Goal: Task Accomplishment & Management: Use online tool/utility

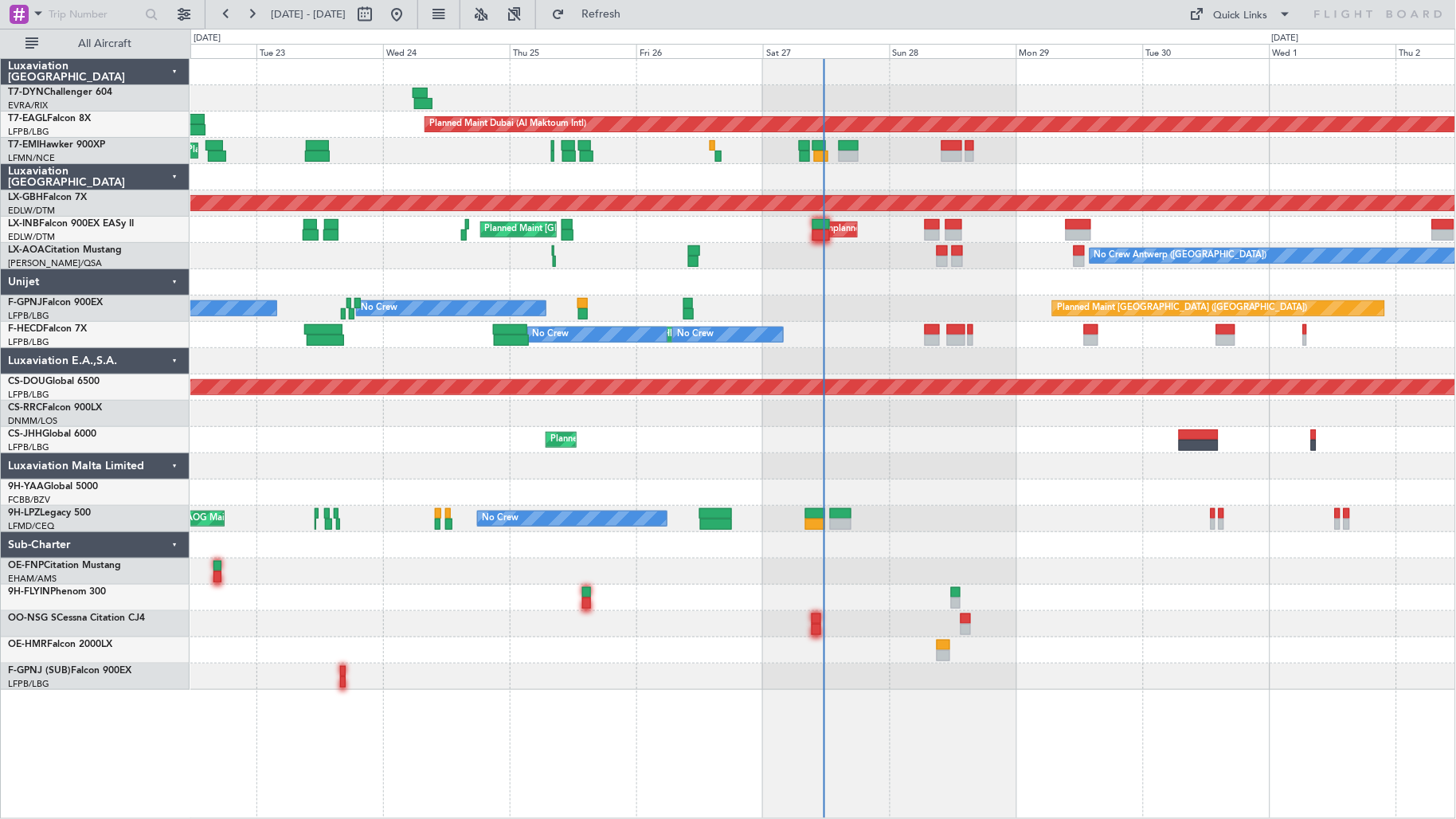
drag, startPoint x: 112, startPoint y: 43, endPoint x: 162, endPoint y: 84, distance: 64.7
click at [112, 43] on span "All Aircraft" at bounding box center [104, 44] width 127 height 11
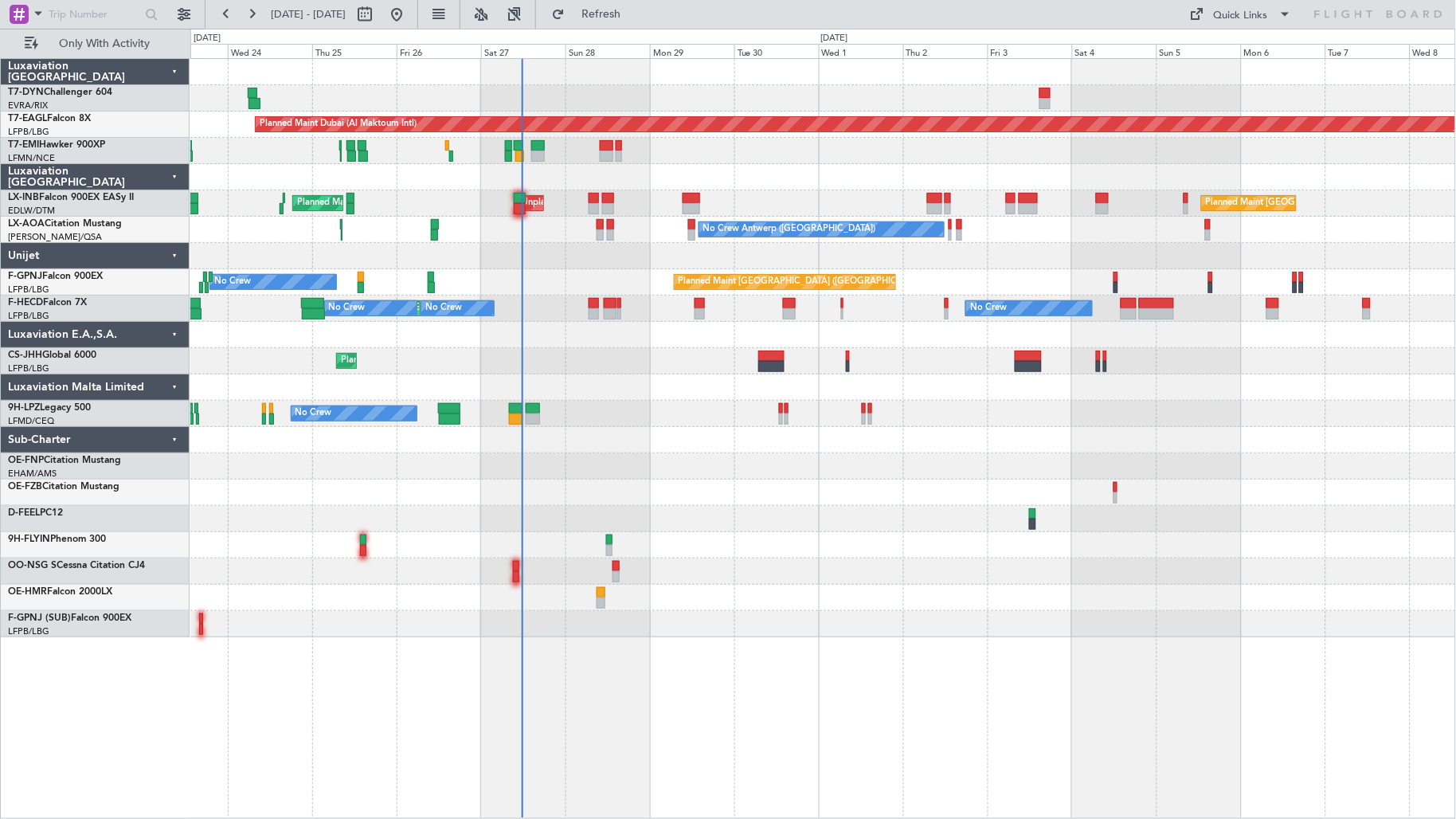
click at [586, 249] on div at bounding box center [823, 256] width 1266 height 26
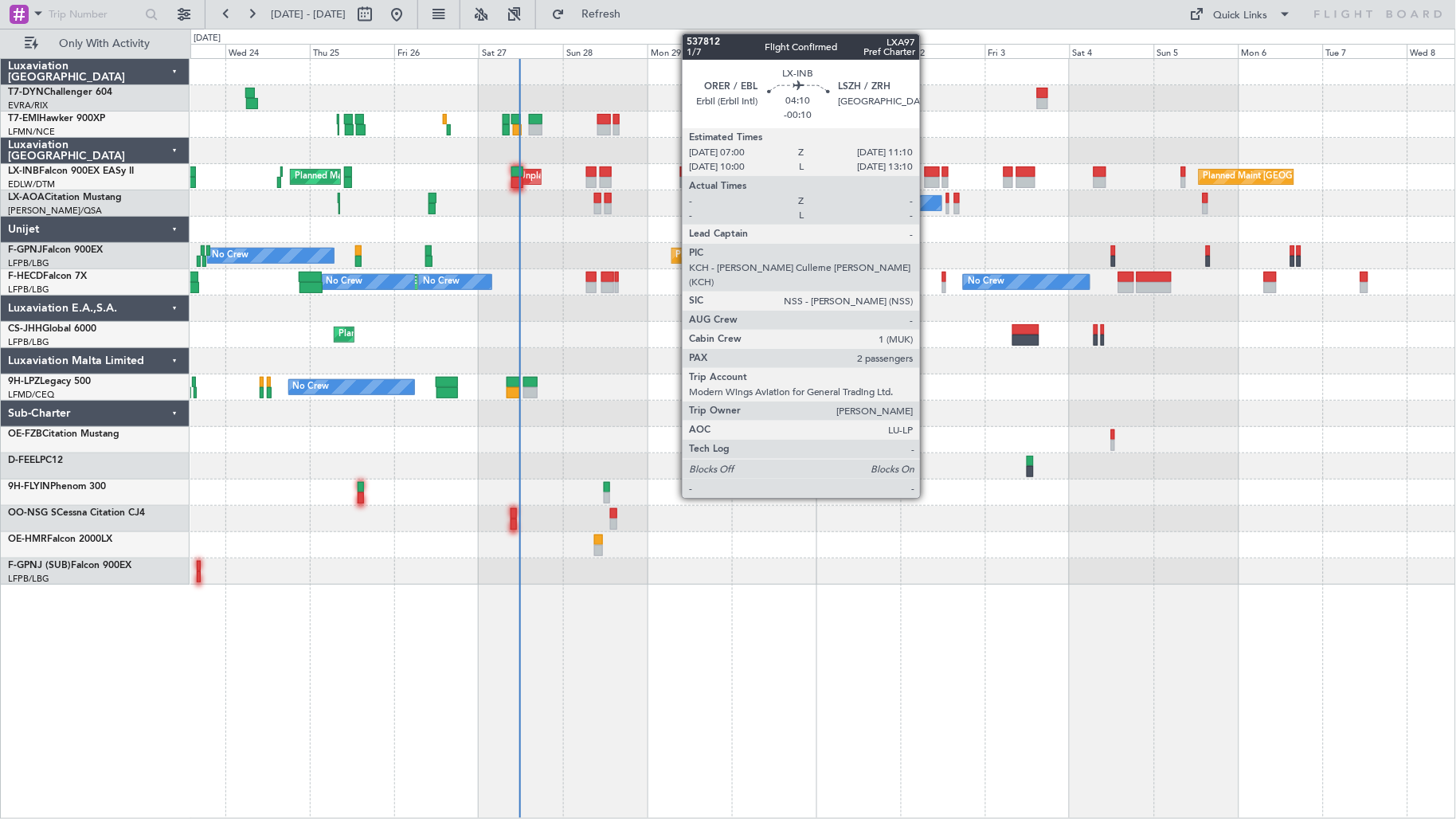
click at [928, 177] on div at bounding box center [932, 182] width 15 height 11
click at [743, 177] on div "Planned Maint [GEOGRAPHIC_DATA] ([GEOGRAPHIC_DATA]) Unplanned Maint [GEOGRAPHIC…" at bounding box center [823, 177] width 1266 height 26
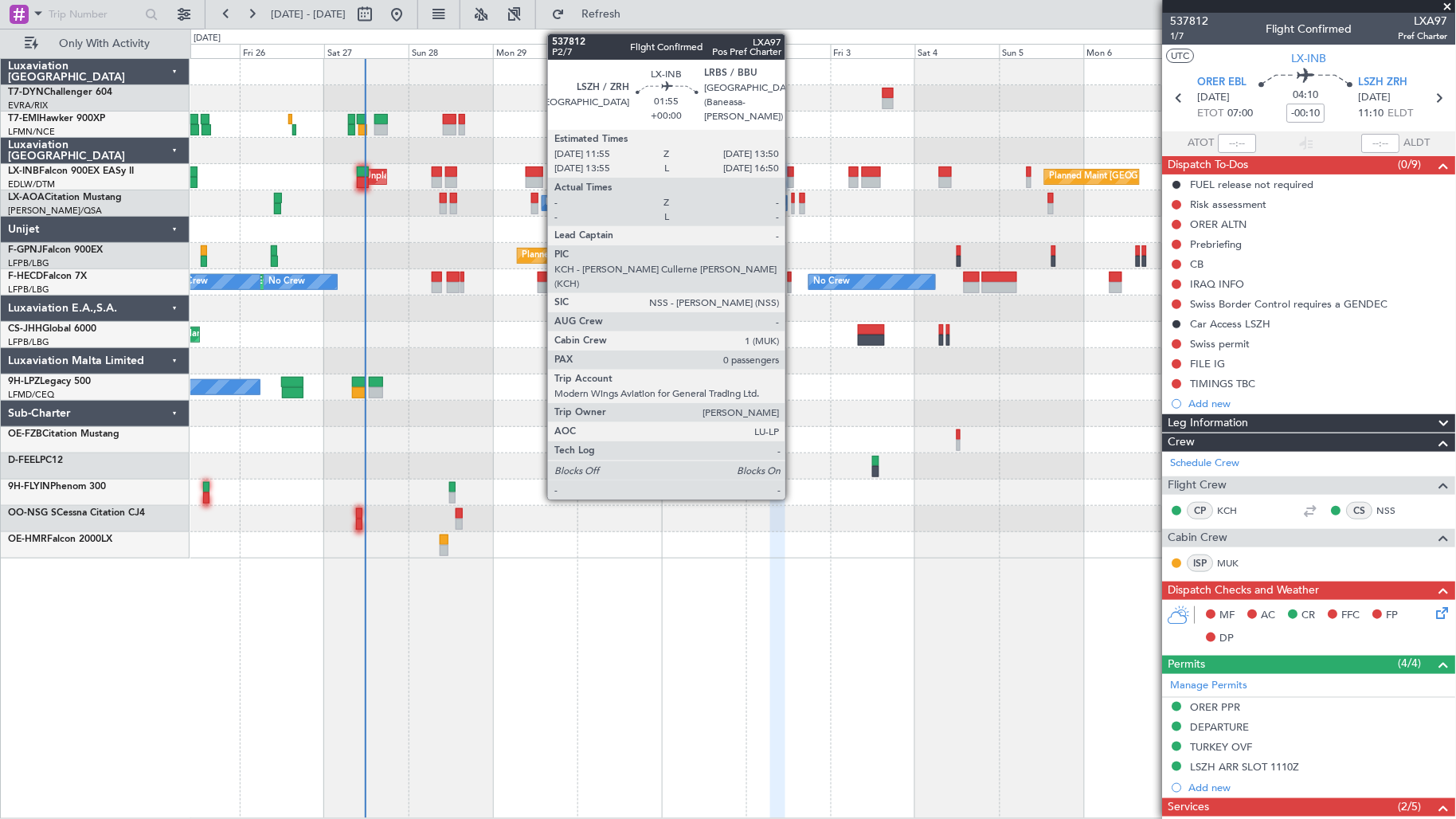
click at [794, 173] on div at bounding box center [792, 172] width 7 height 11
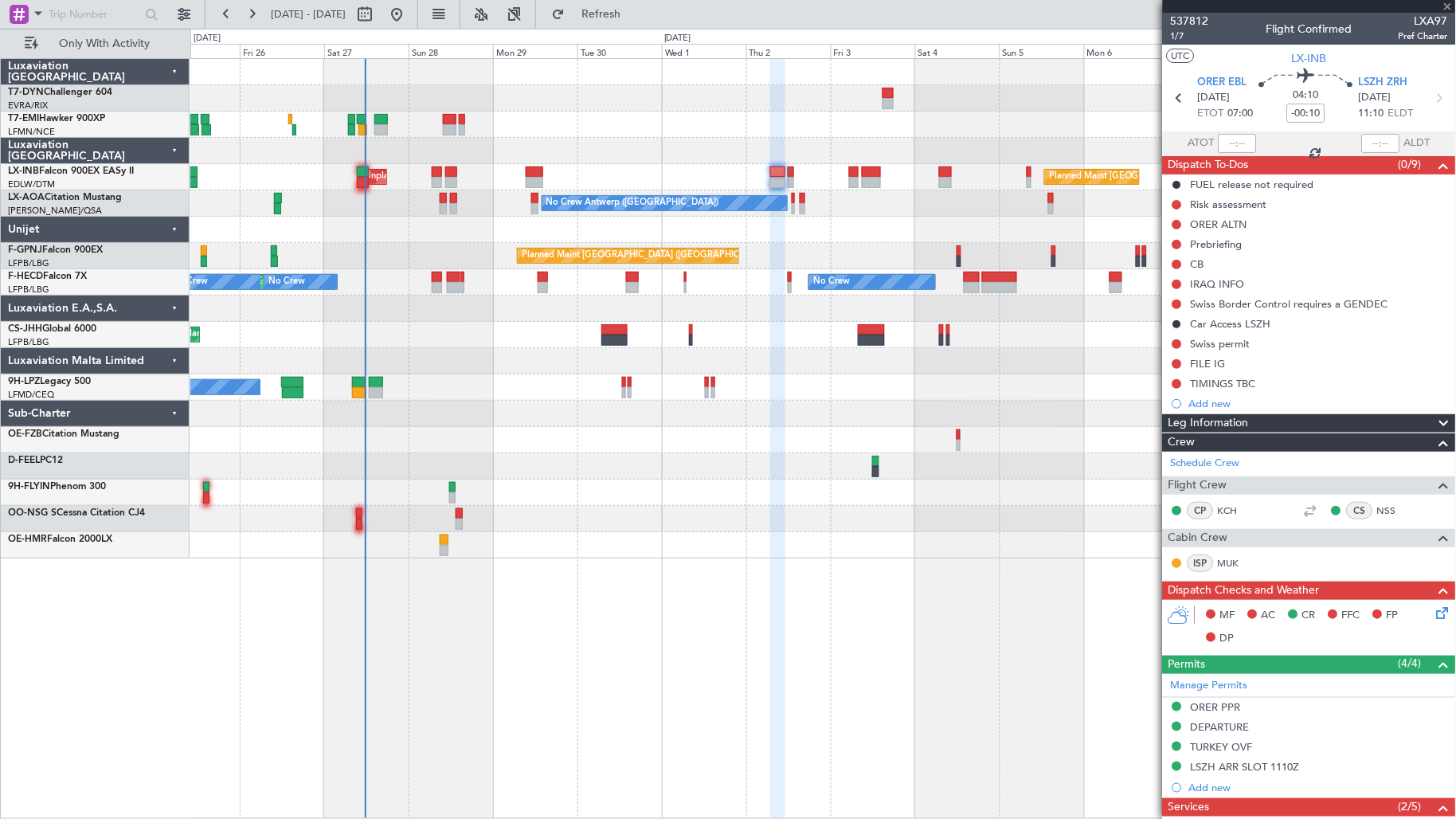
type input "0"
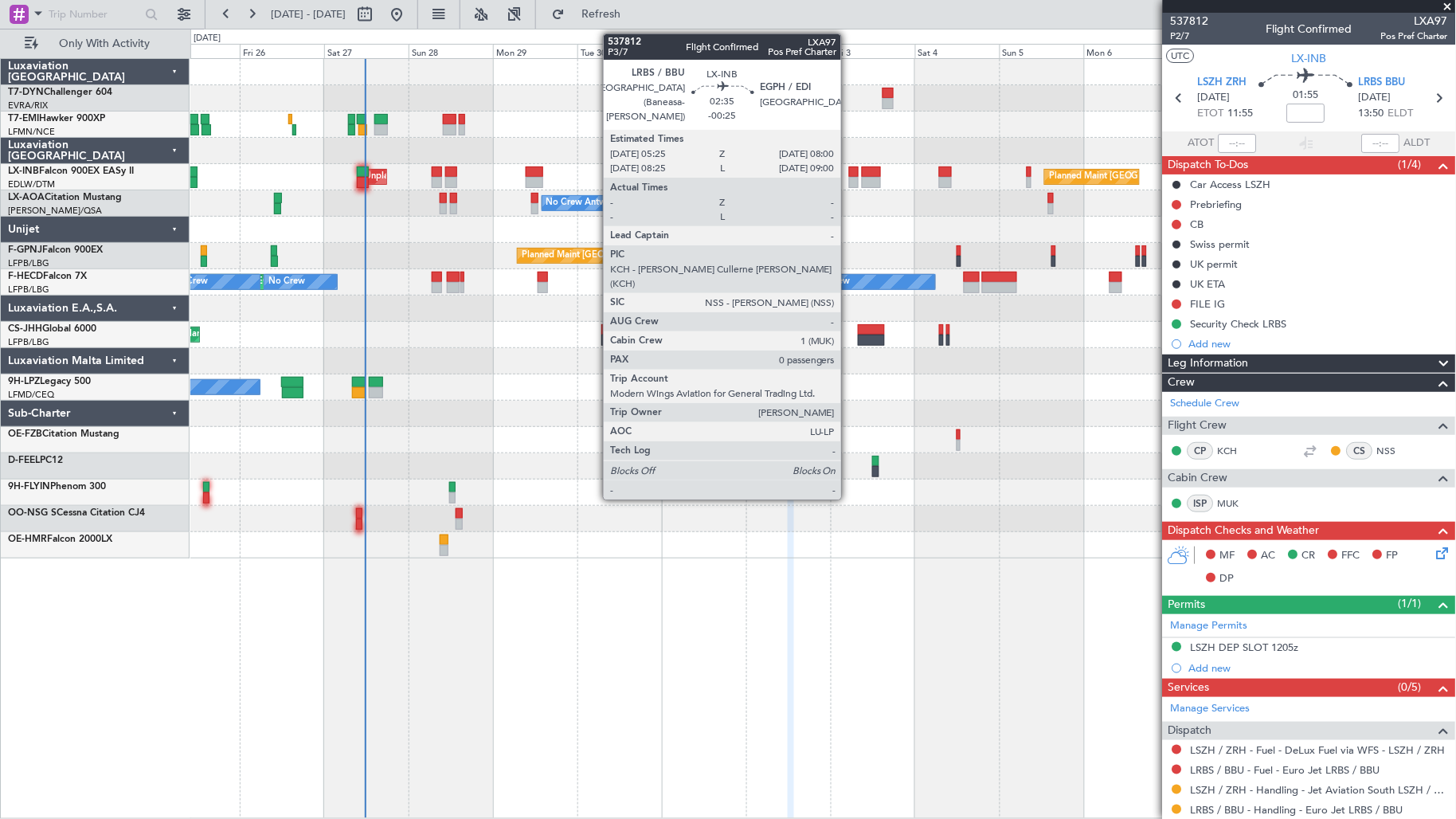
click at [849, 179] on div at bounding box center [854, 182] width 9 height 11
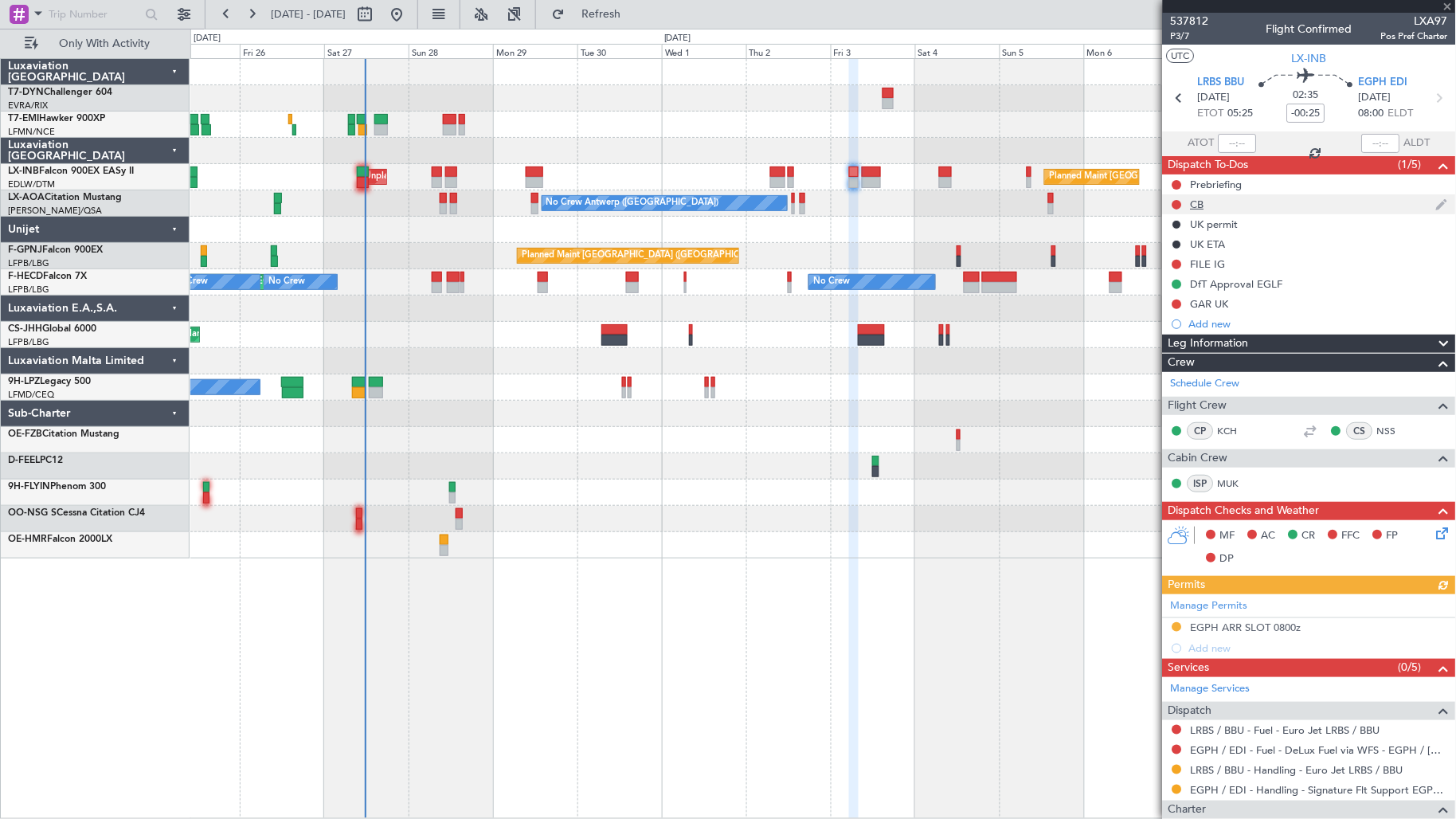
scroll to position [65, 0]
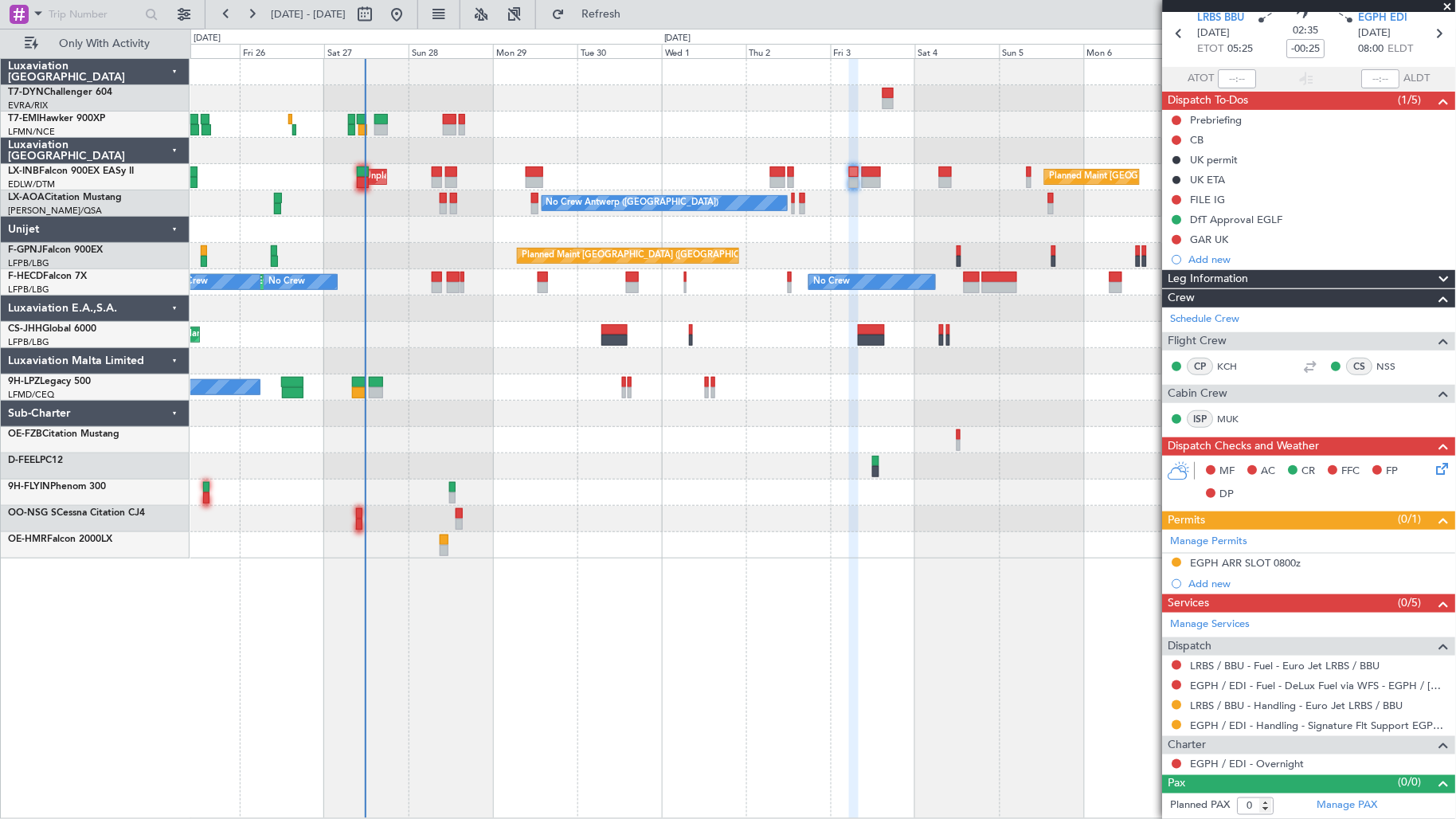
click at [864, 172] on div at bounding box center [871, 172] width 19 height 11
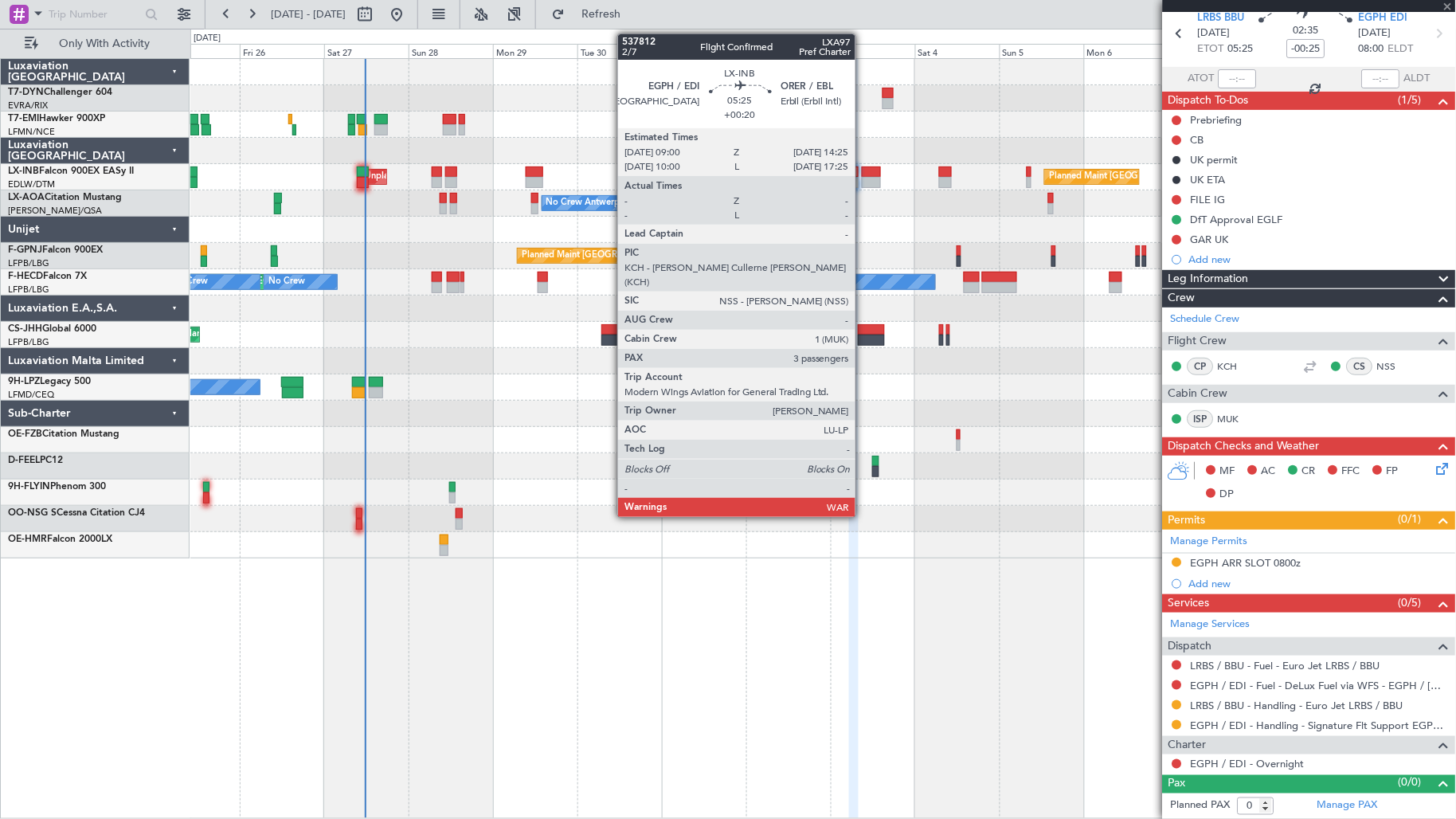
type input "+00:20"
type input "3"
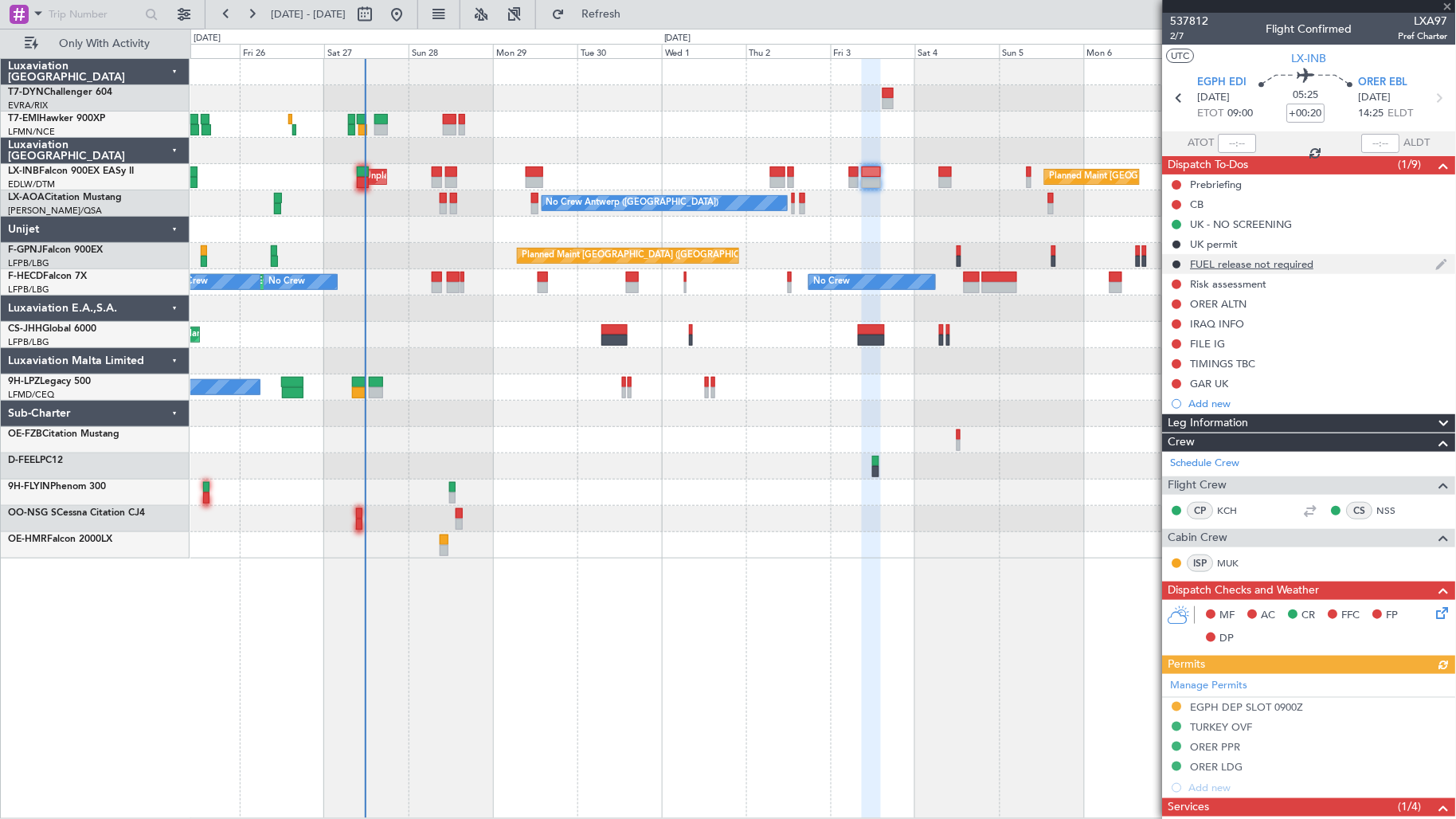
scroll to position [390, 0]
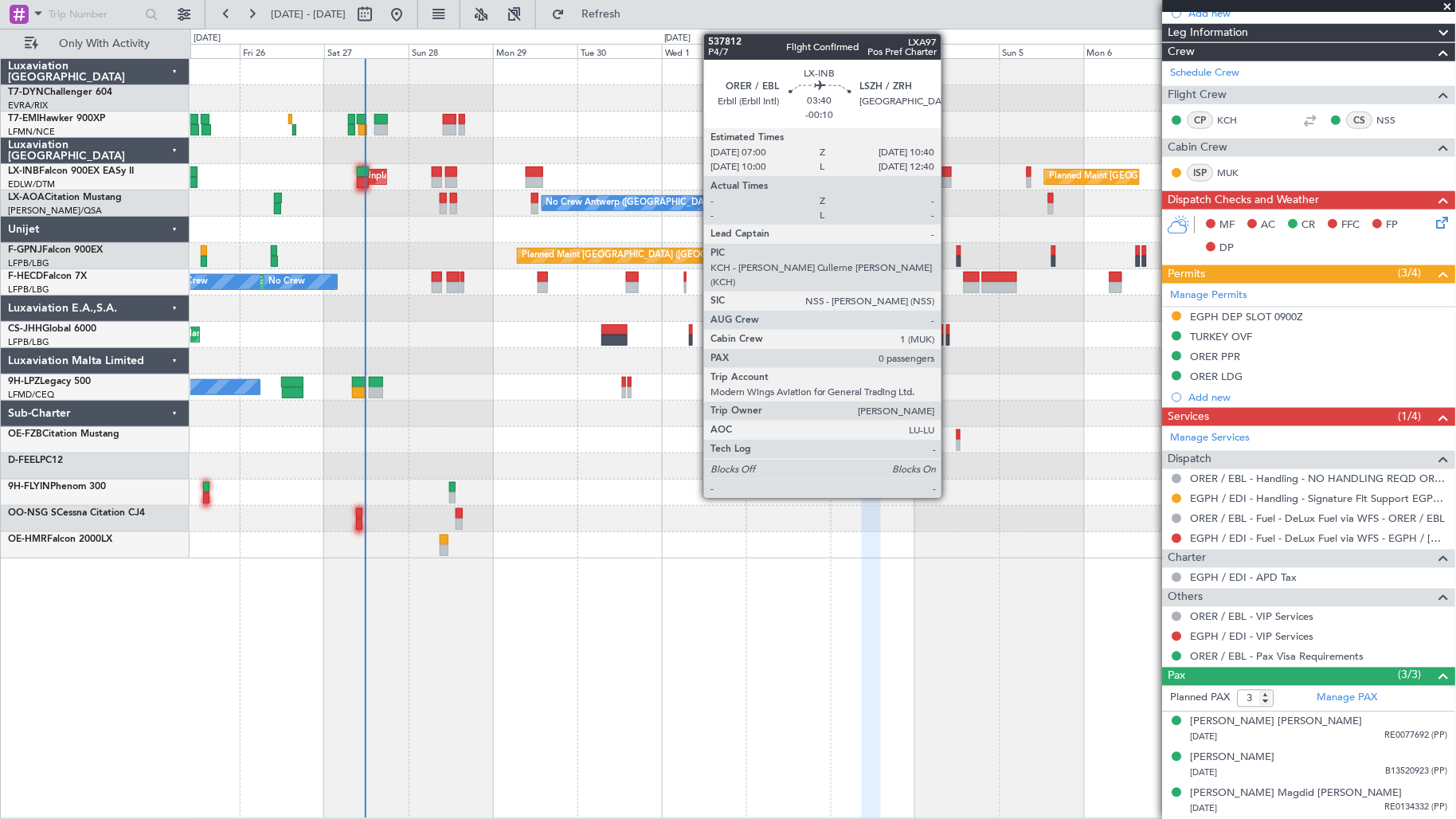
click at [949, 175] on div at bounding box center [946, 172] width 14 height 11
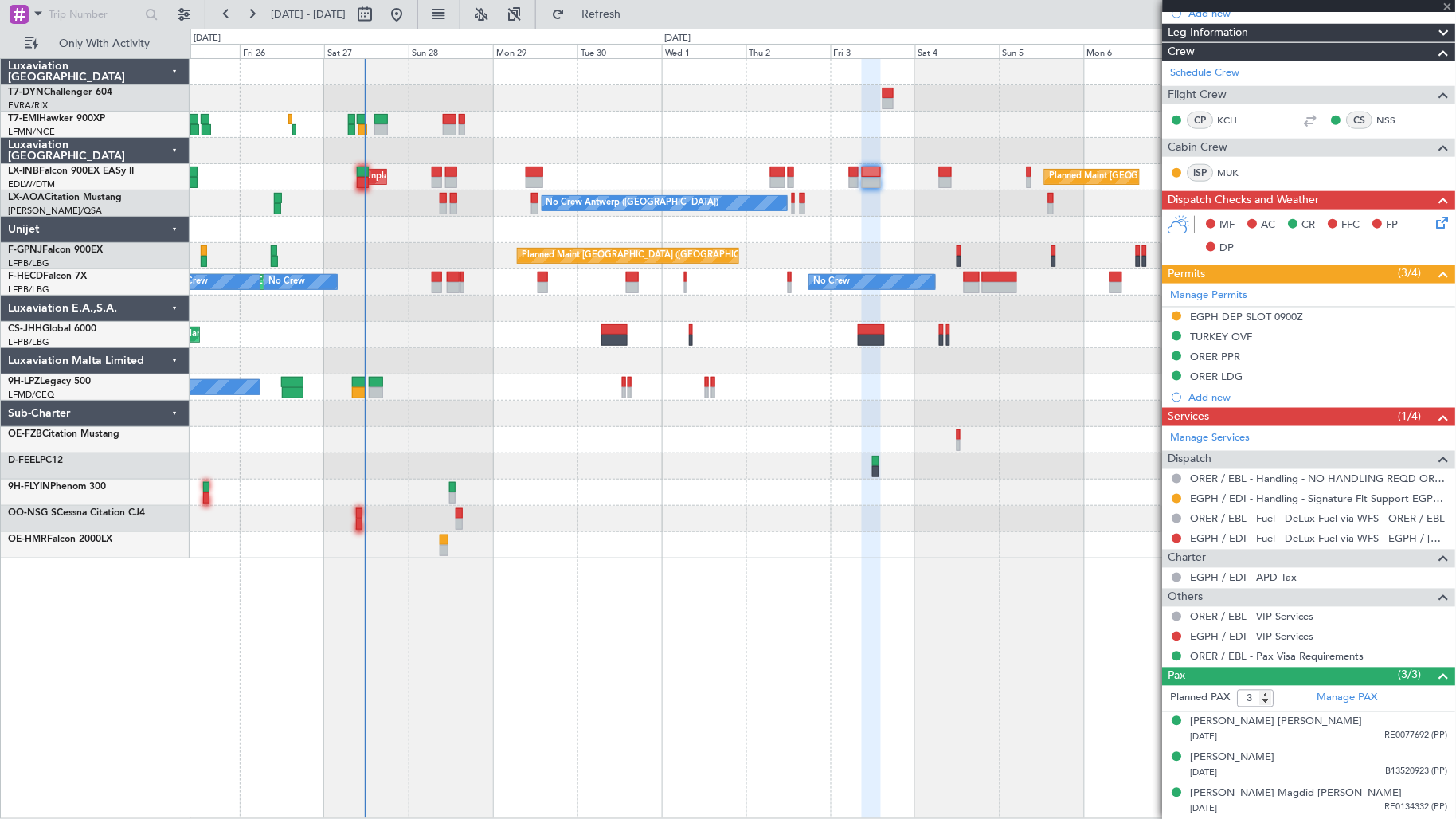
type input "-00:10"
type input "0"
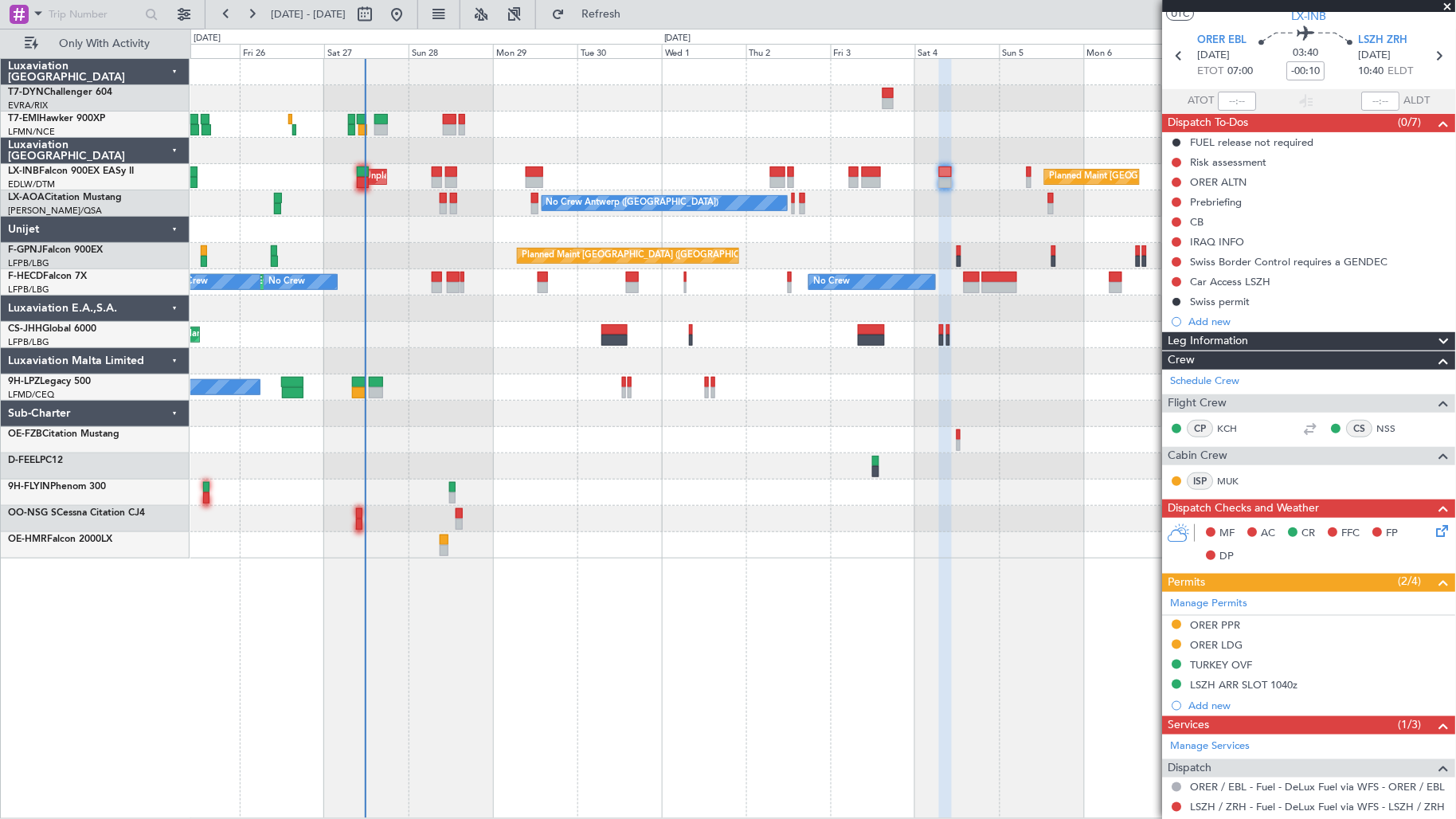
scroll to position [0, 0]
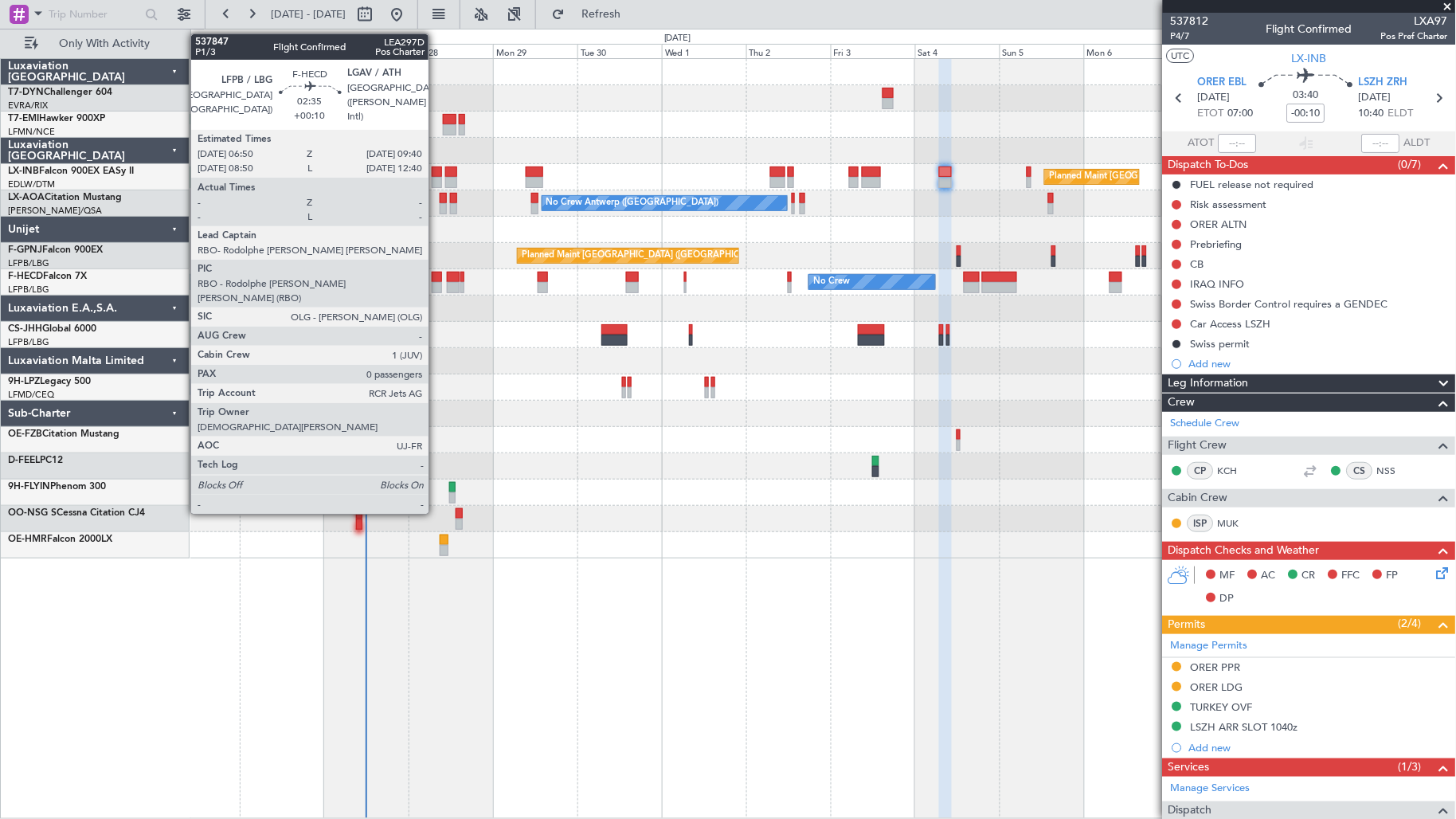
click at [436, 282] on div at bounding box center [436, 287] width 10 height 11
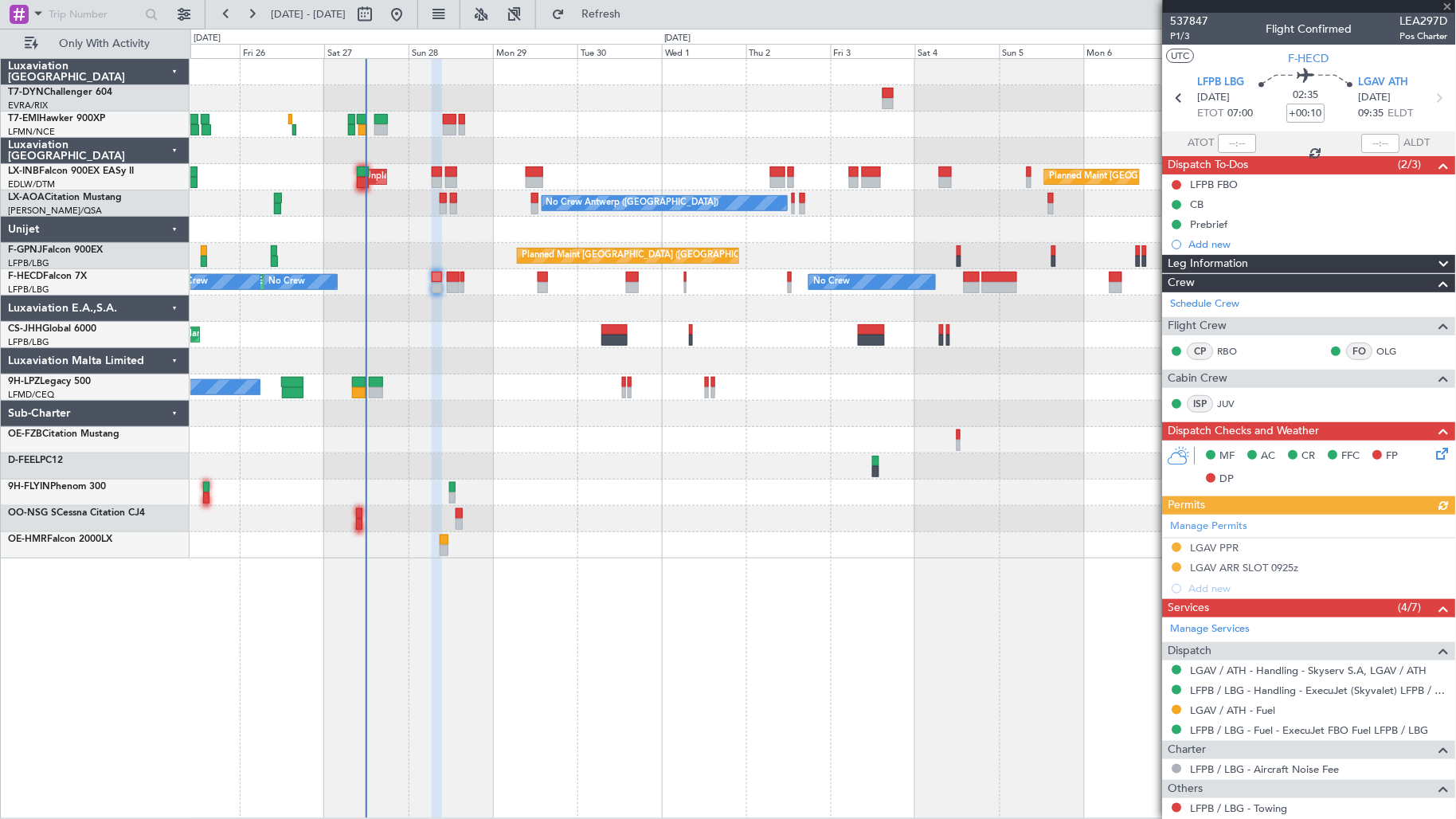
scroll to position [84, 0]
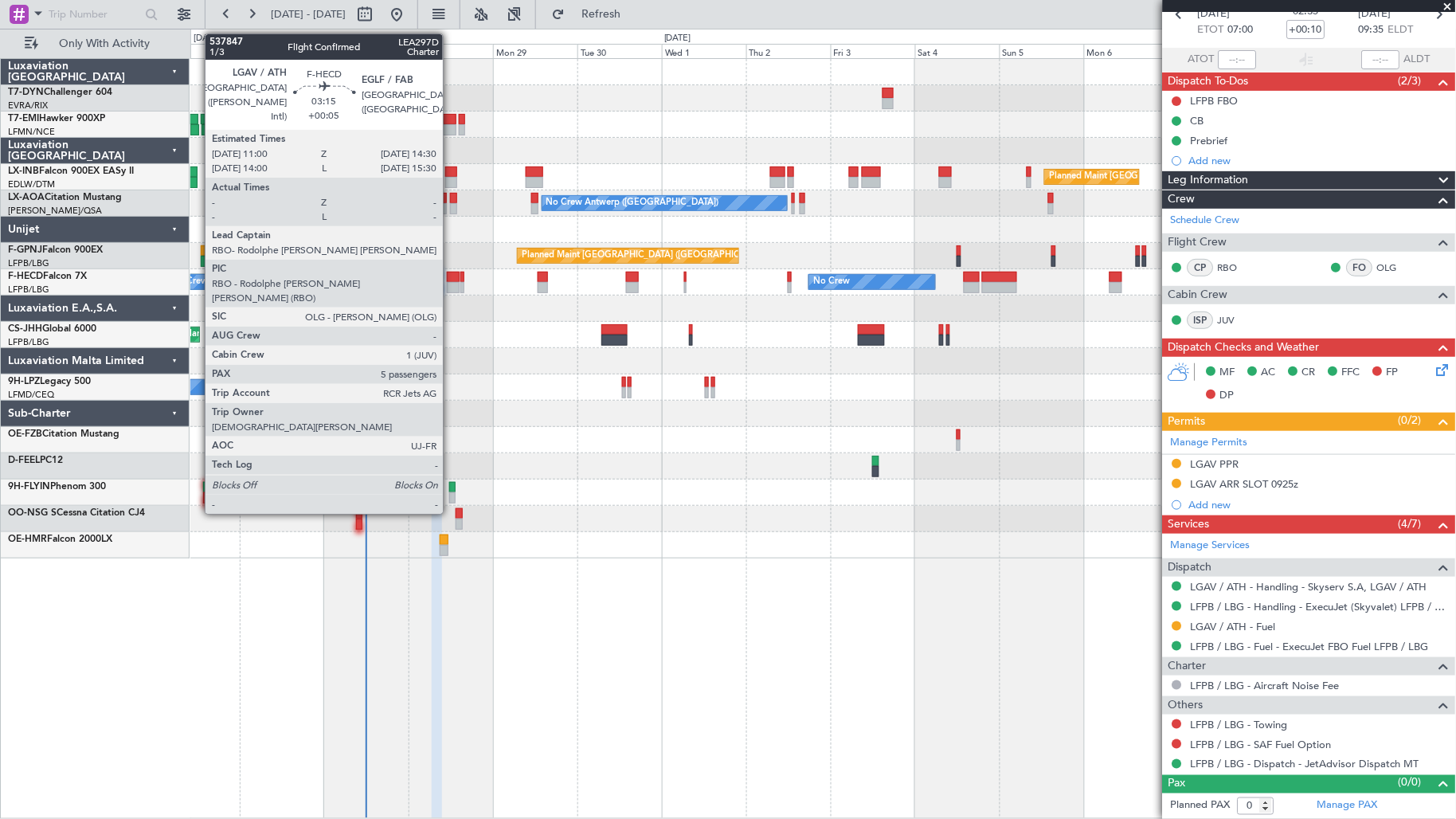
click at [452, 283] on div at bounding box center [453, 287] width 13 height 11
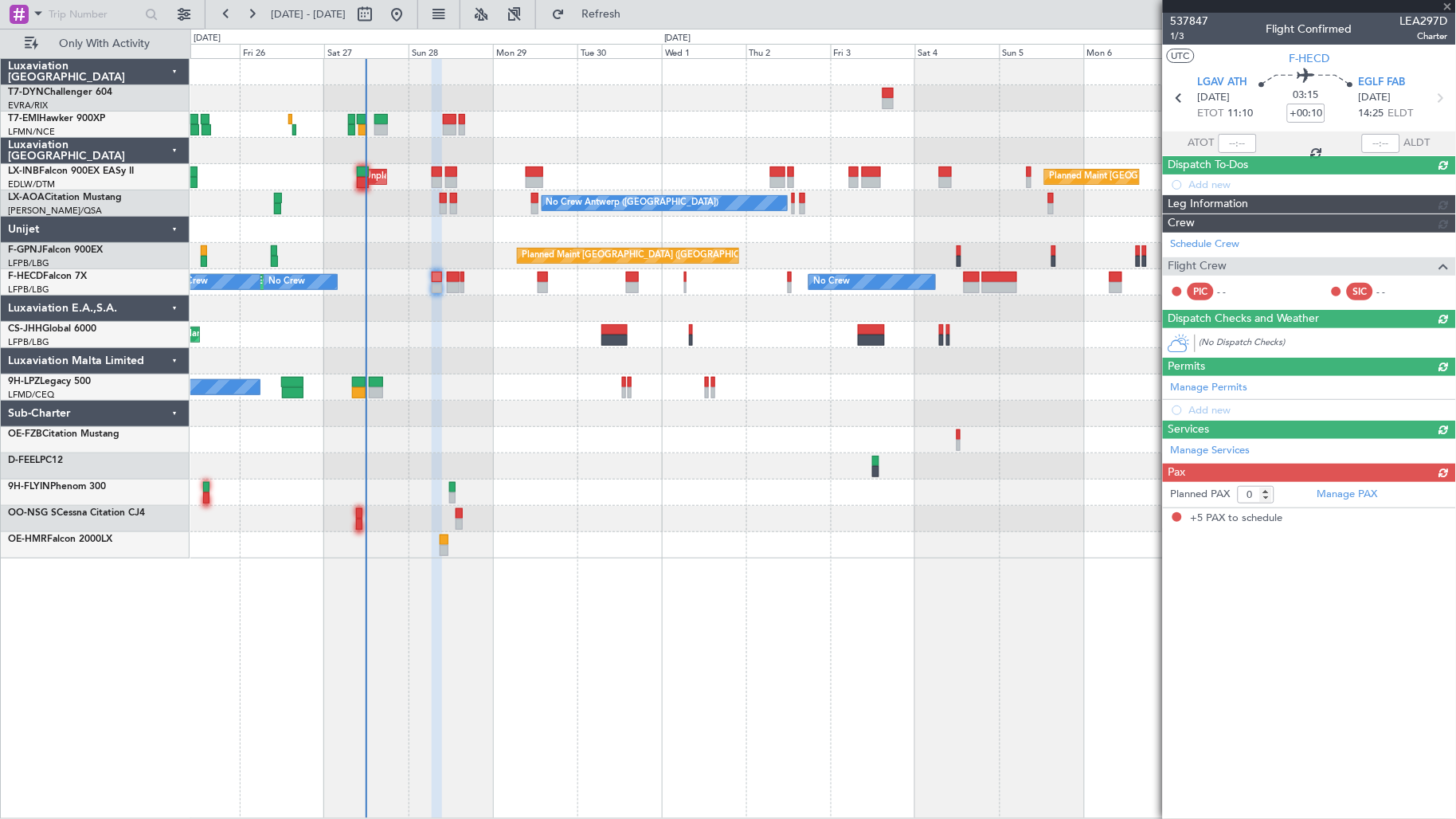
type input "+00:05"
type input "5"
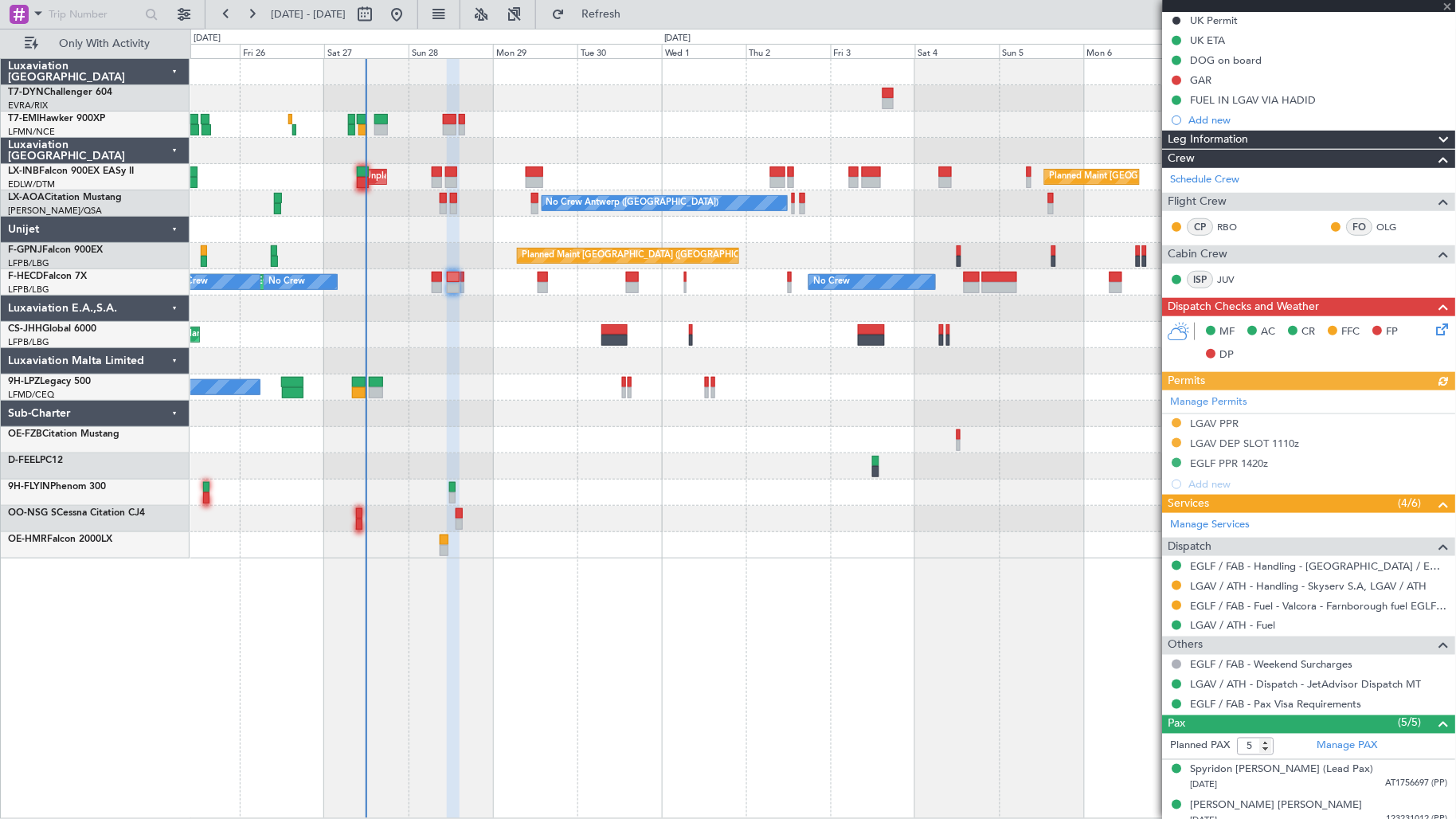
scroll to position [322, 0]
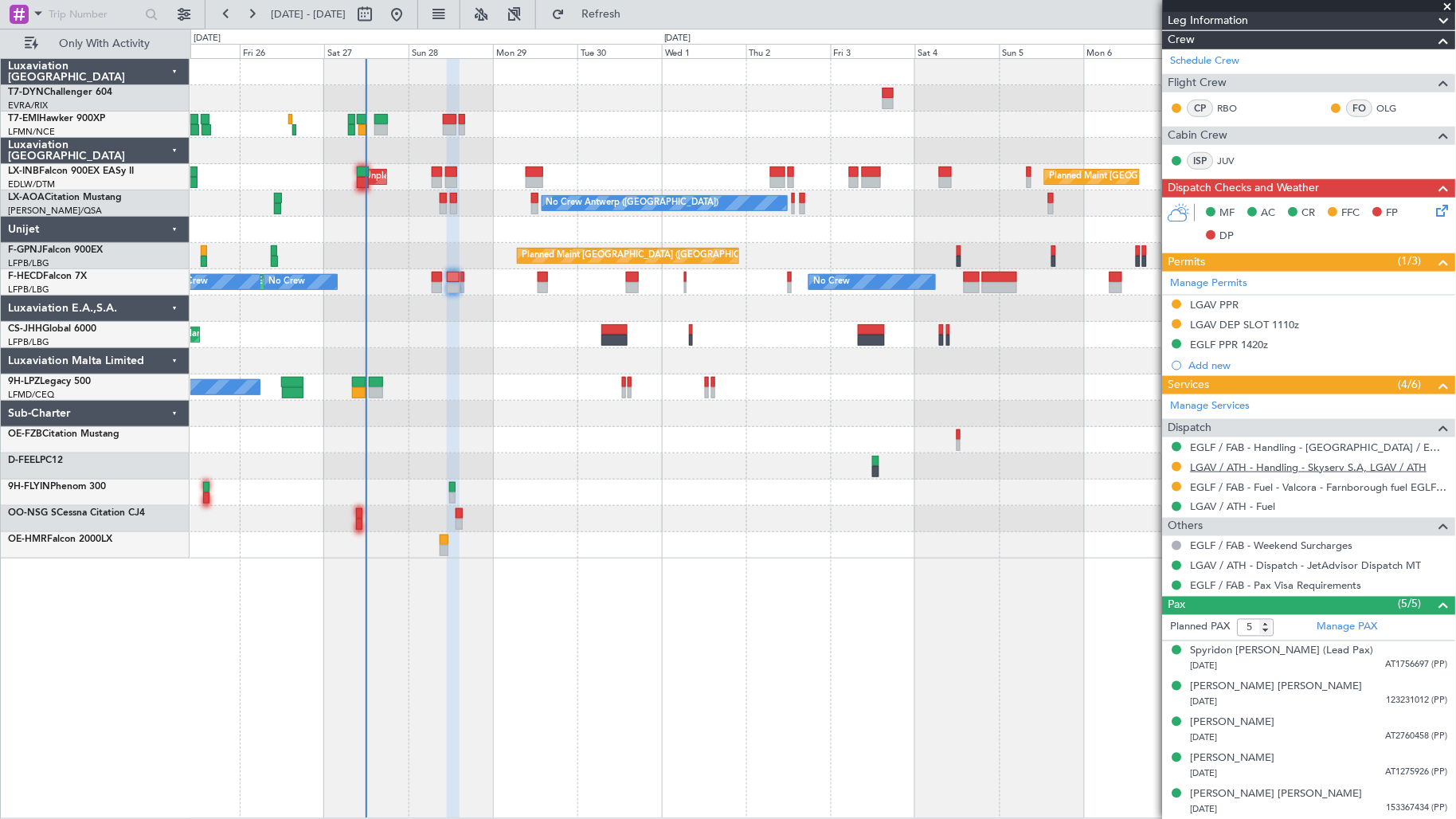
click at [1272, 468] on link "LGAV / ATH - Handling - Skyserv S.A, LGAV / ATH" at bounding box center [1309, 466] width 237 height 14
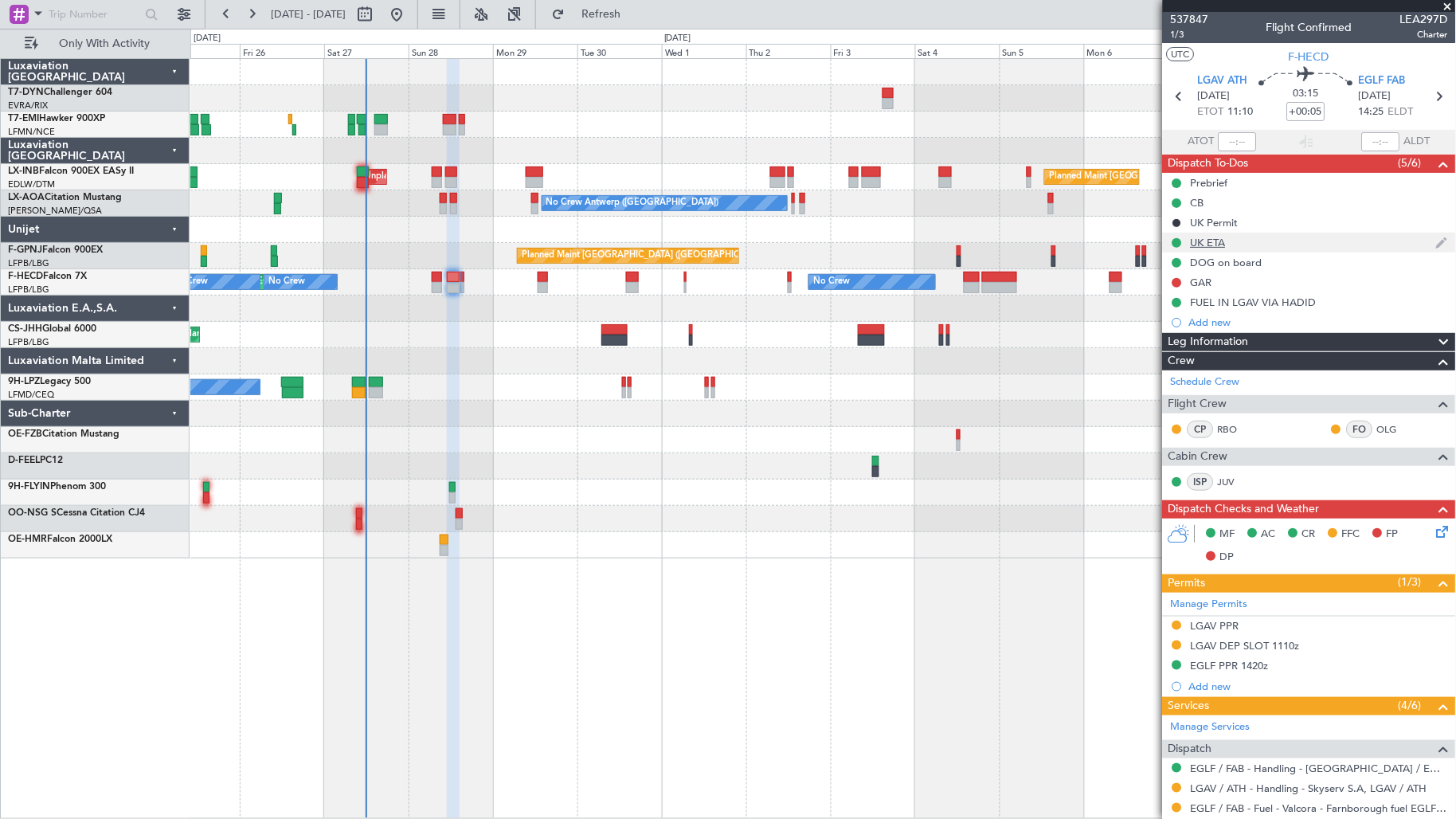
scroll to position [0, 0]
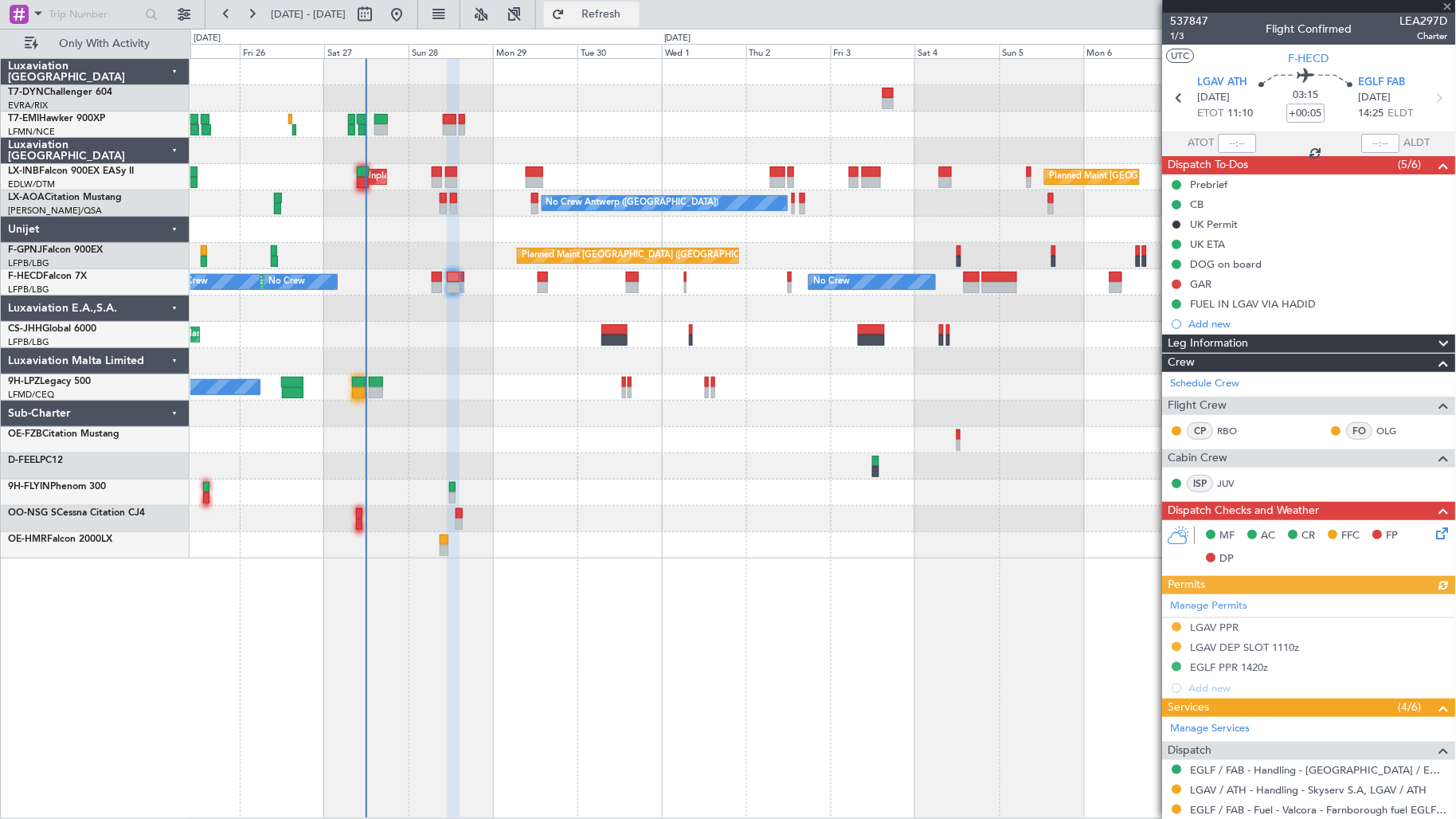
click at [640, 25] on button "Refresh" at bounding box center [591, 15] width 96 height 26
click at [428, 275] on div "No Crew Planned Maint [GEOGRAPHIC_DATA] ([GEOGRAPHIC_DATA]) No Crew No Crew No …" at bounding box center [823, 282] width 1266 height 26
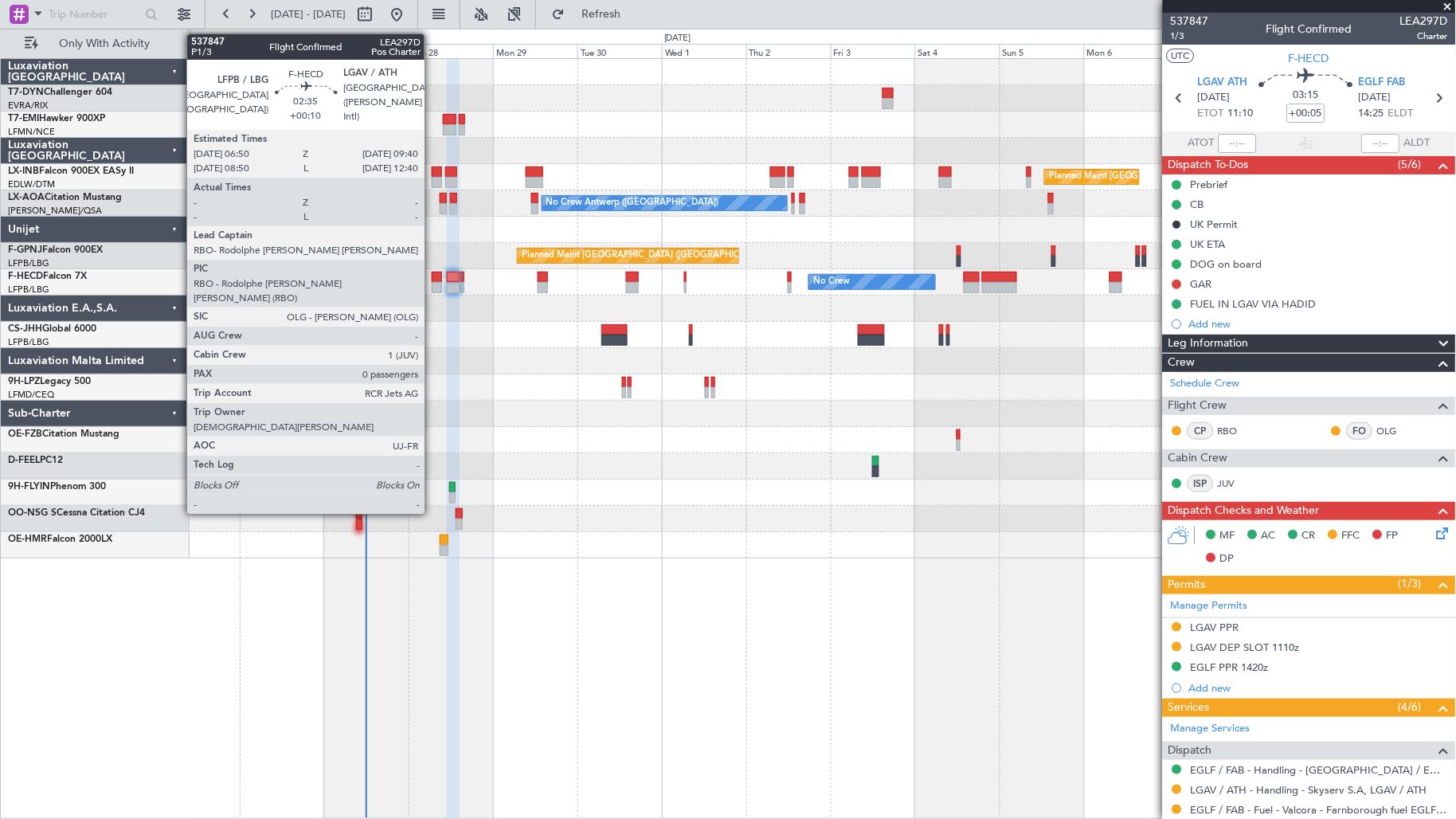
click at [433, 283] on div at bounding box center [436, 287] width 10 height 11
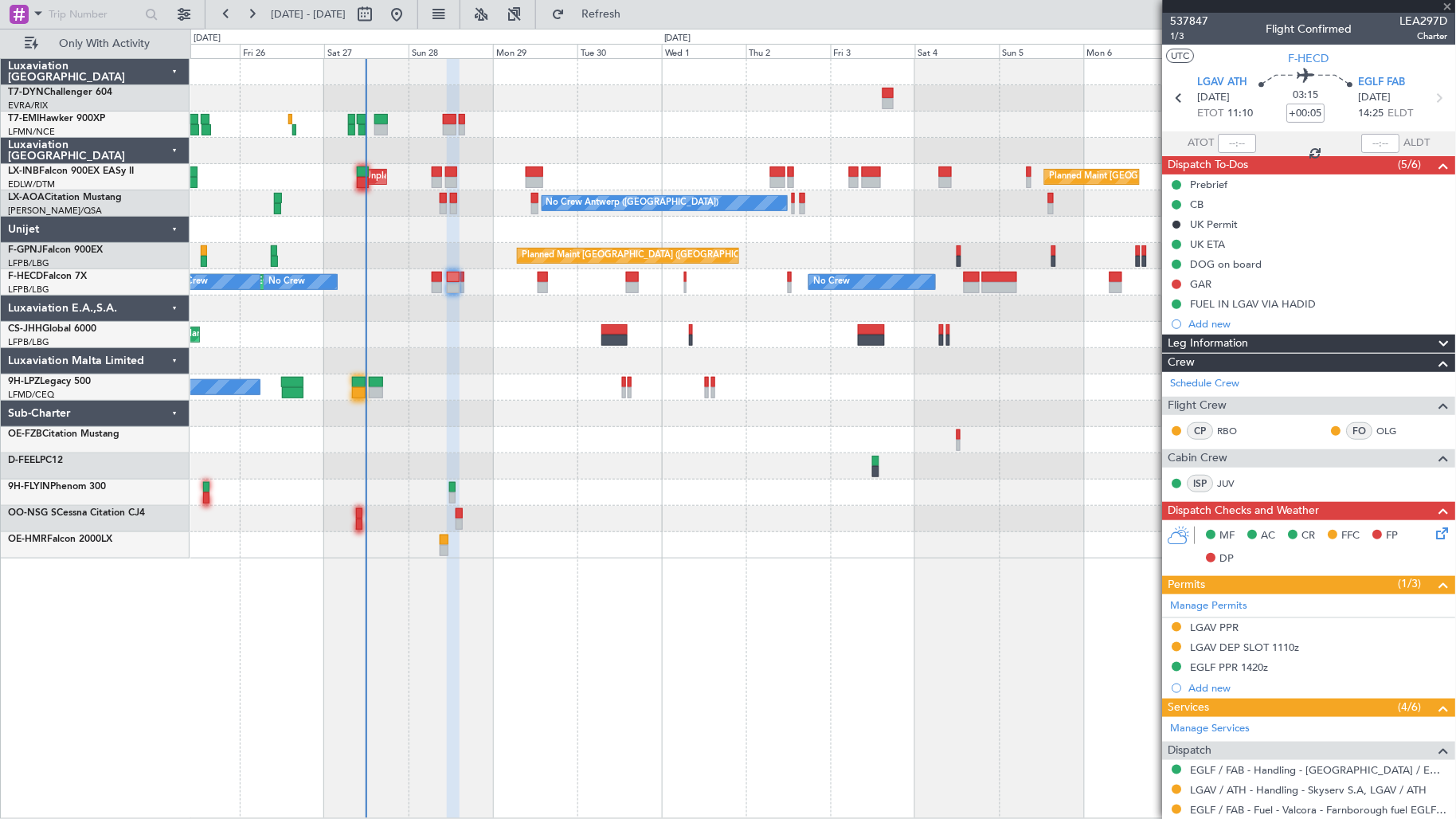
type input "+00:10"
type input "0"
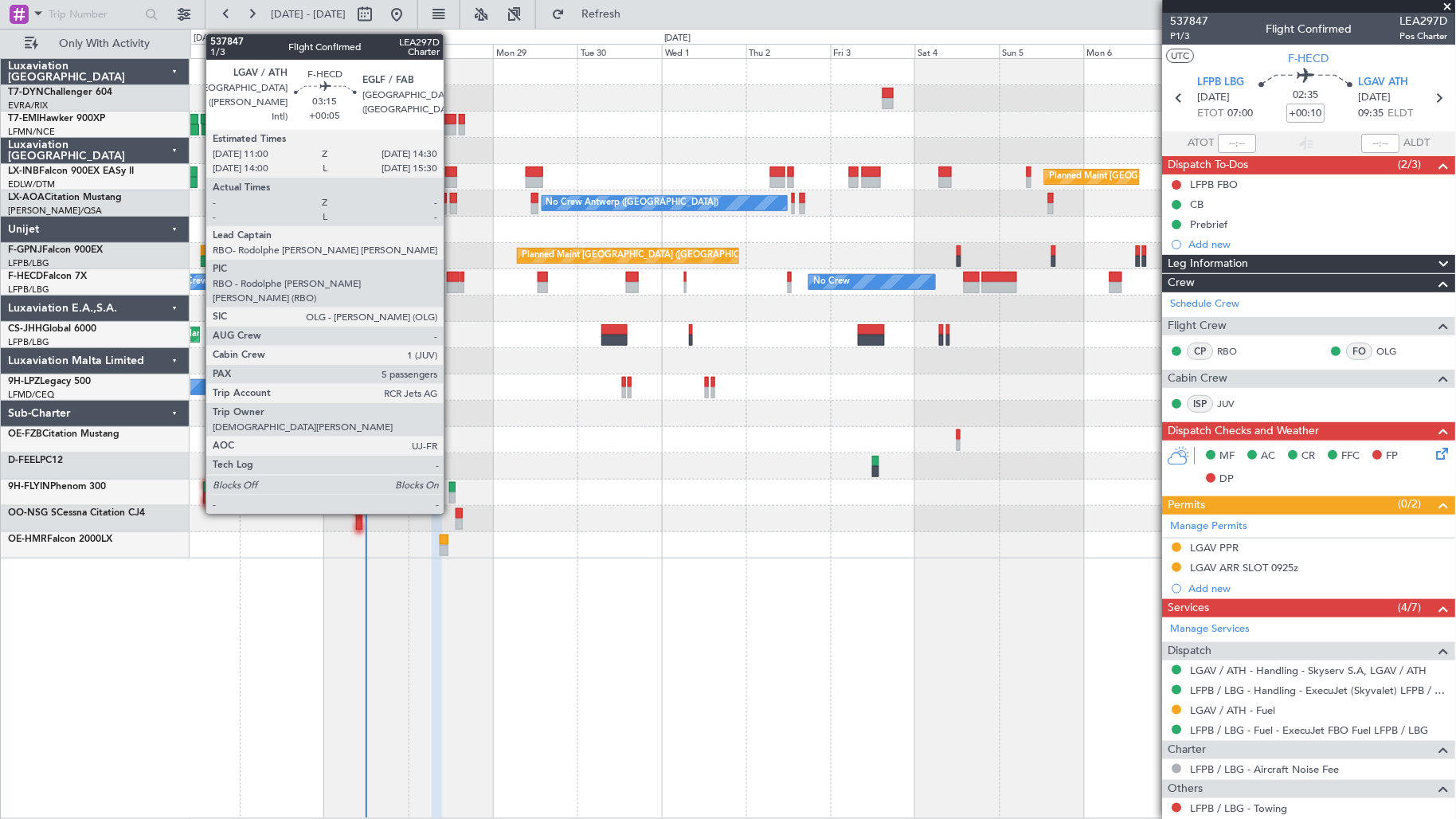
click at [452, 288] on div at bounding box center [453, 287] width 13 height 11
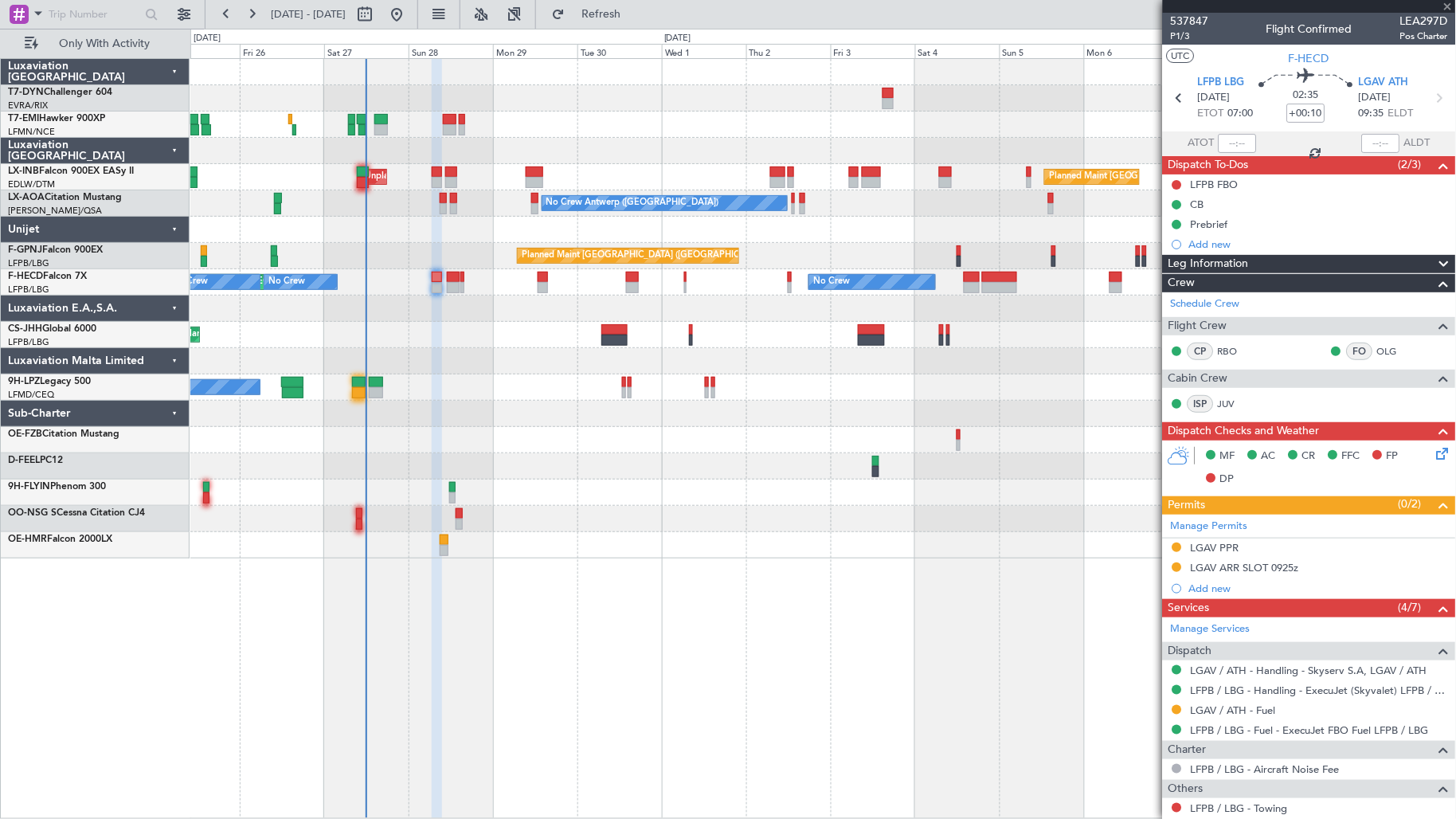
type input "+00:05"
type input "5"
